Goal: Task Accomplishment & Management: Use online tool/utility

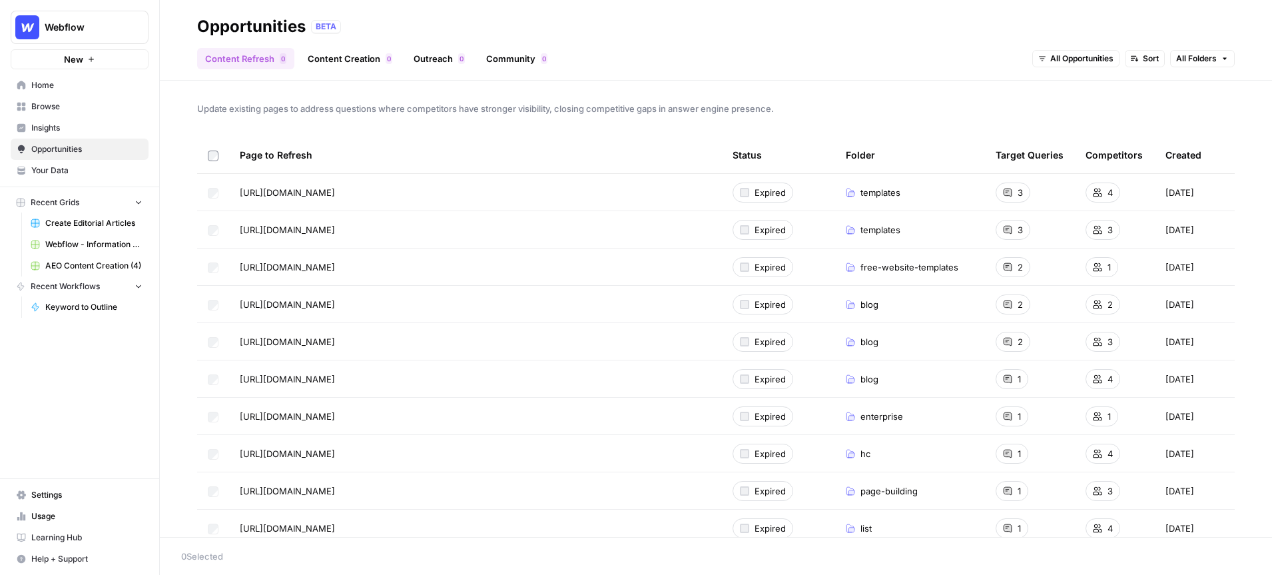
click at [107, 260] on span "AEO Content Creation (4)" at bounding box center [93, 266] width 97 height 12
click at [106, 258] on link "AEO Content Creation (4)" at bounding box center [87, 265] width 124 height 21
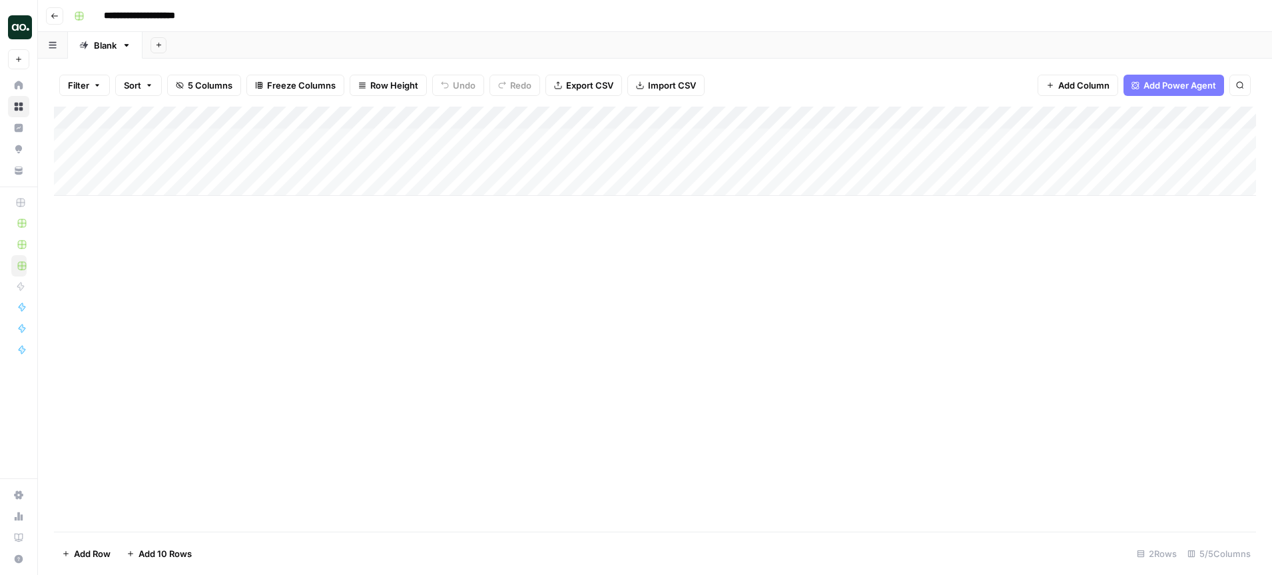
click at [444, 275] on div "Add Column" at bounding box center [655, 319] width 1203 height 425
